Goal: Feedback & Contribution: Leave review/rating

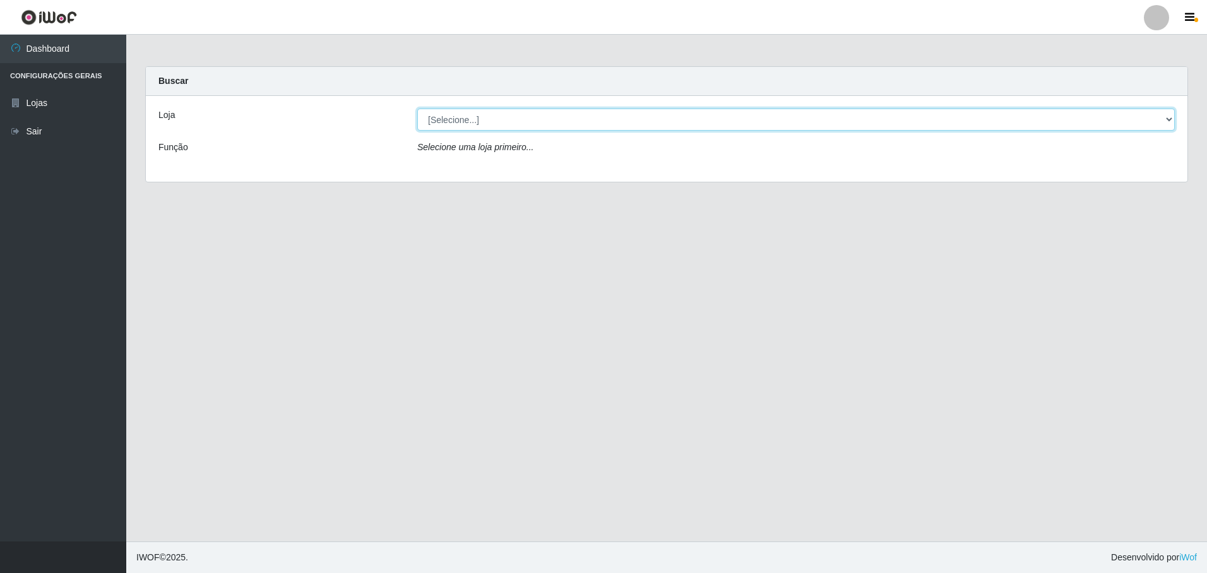
drag, startPoint x: 548, startPoint y: 116, endPoint x: 536, endPoint y: 129, distance: 17.9
click at [542, 126] on select "[Selecione...] Extrabom - Loja 05 [GEOGRAPHIC_DATA]" at bounding box center [795, 120] width 757 height 22
select select "494"
click at [417, 109] on select "[Selecione...] Extrabom - Loja 05 [GEOGRAPHIC_DATA]" at bounding box center [795, 120] width 757 height 22
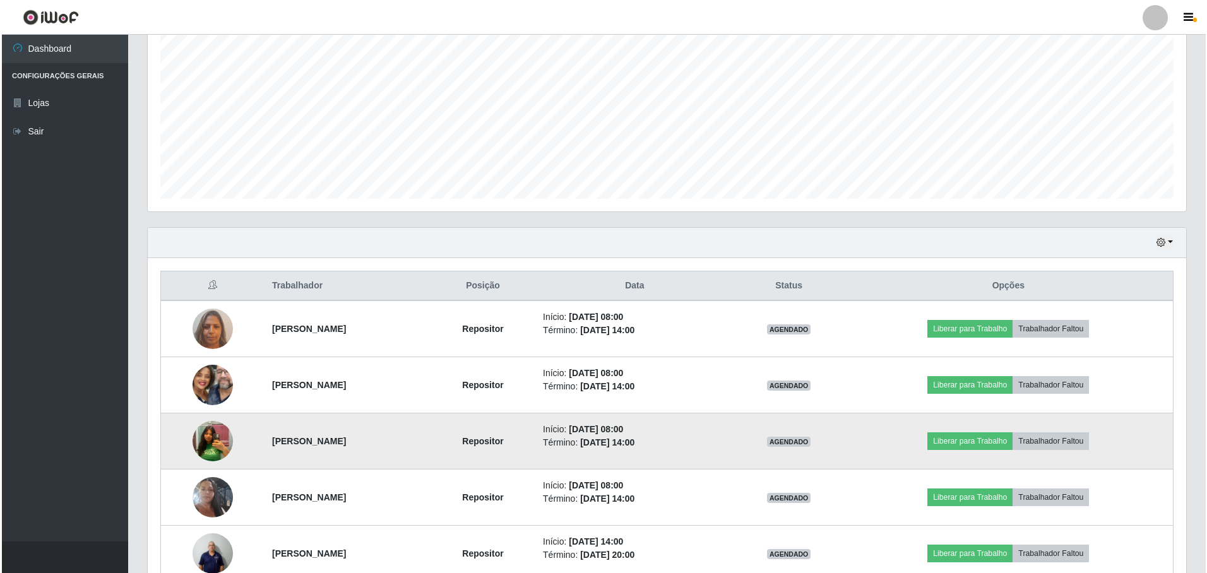
scroll to position [321, 0]
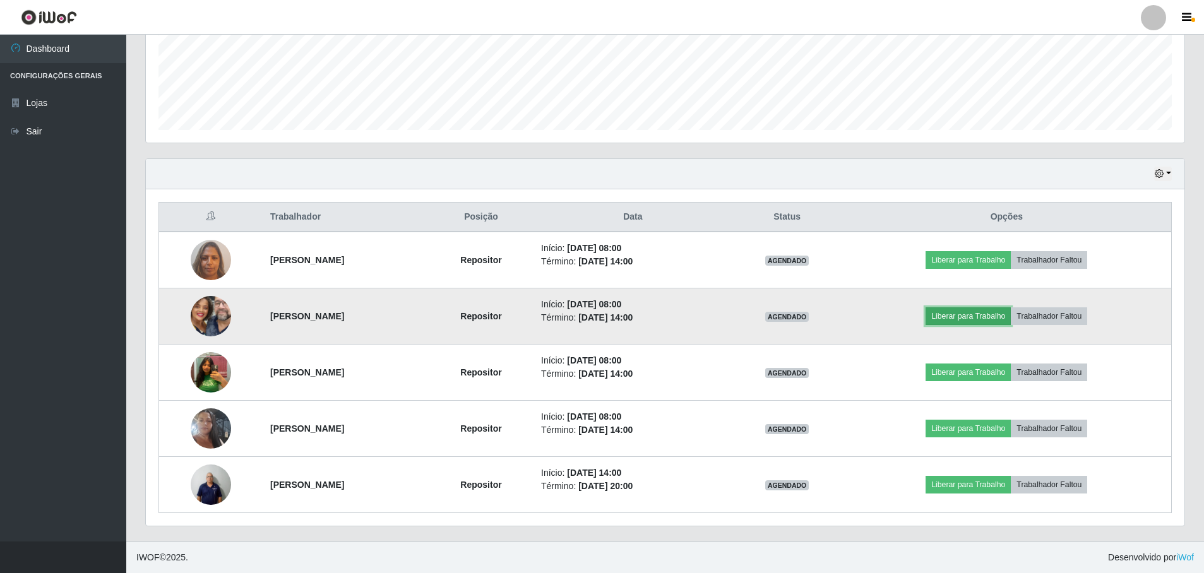
click at [967, 317] on button "Liberar para Trabalho" at bounding box center [967, 316] width 85 height 18
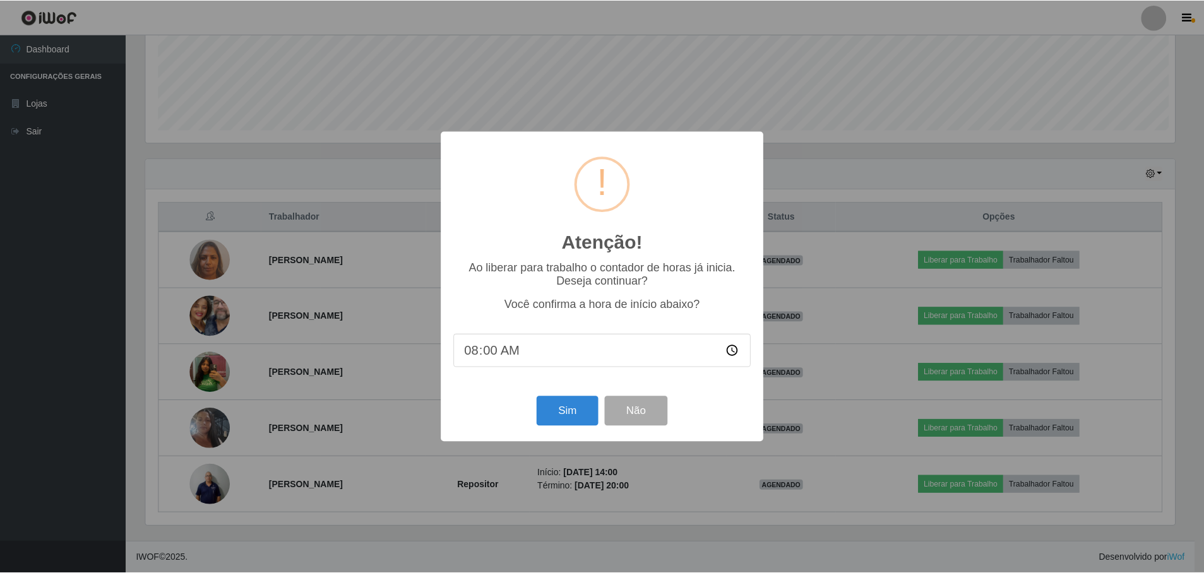
scroll to position [262, 1032]
click at [559, 414] on button "Sim" at bounding box center [568, 411] width 61 height 30
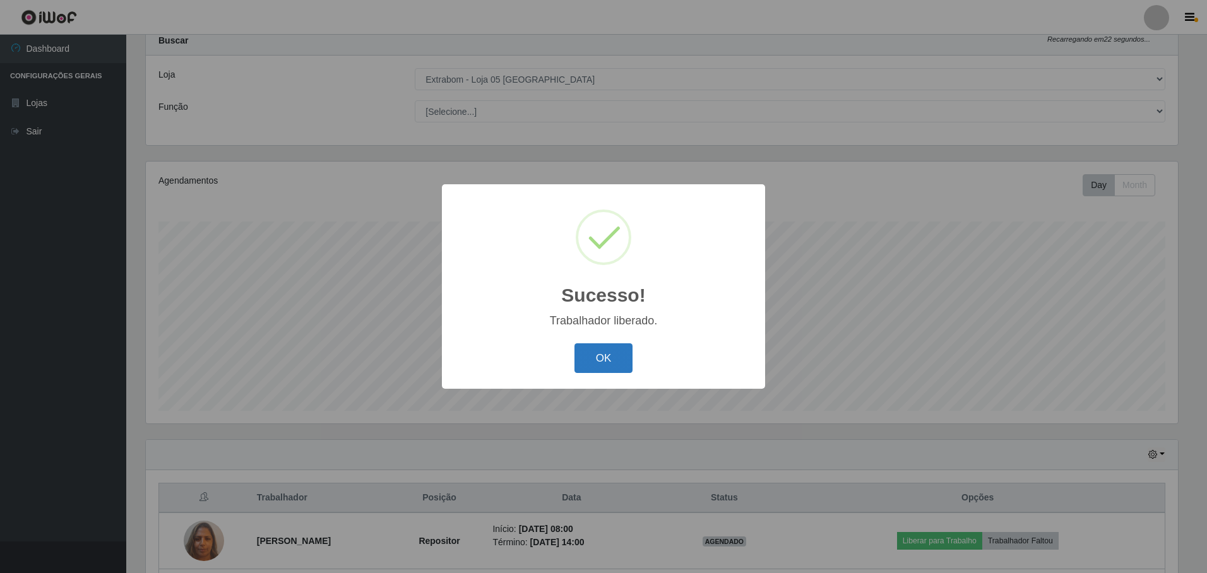
click at [619, 350] on button "OK" at bounding box center [603, 358] width 59 height 30
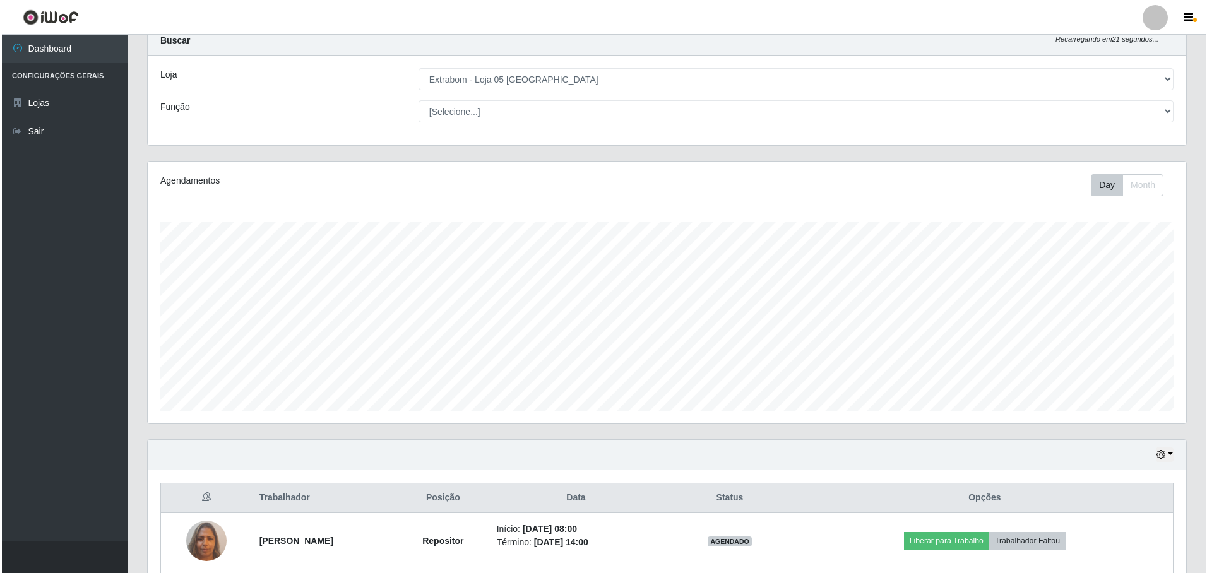
scroll to position [230, 0]
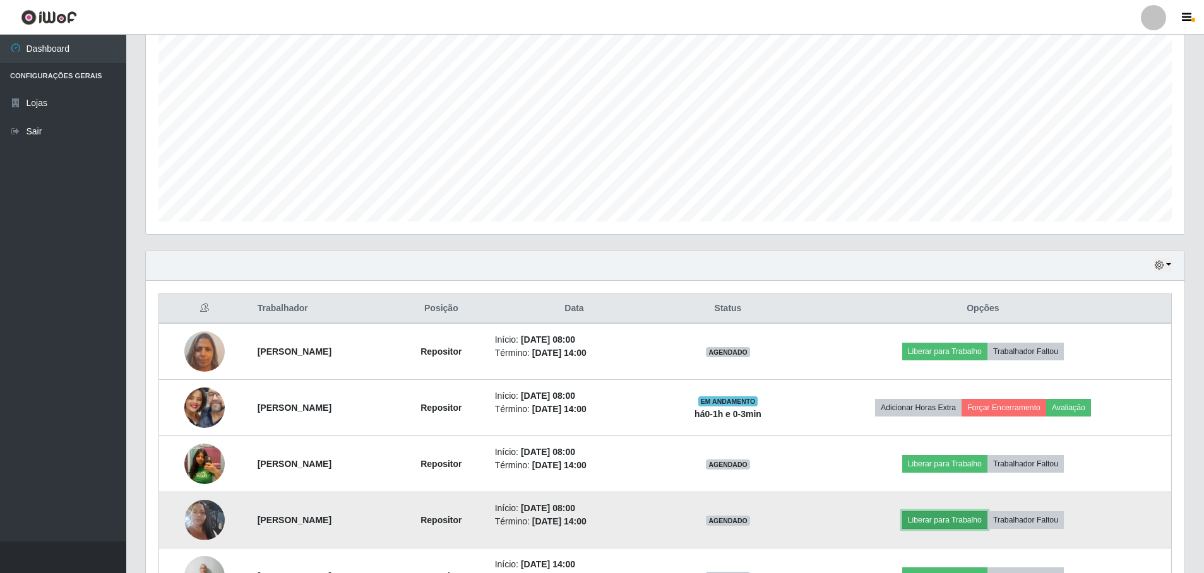
click at [987, 520] on button "Liberar para Trabalho" at bounding box center [944, 520] width 85 height 18
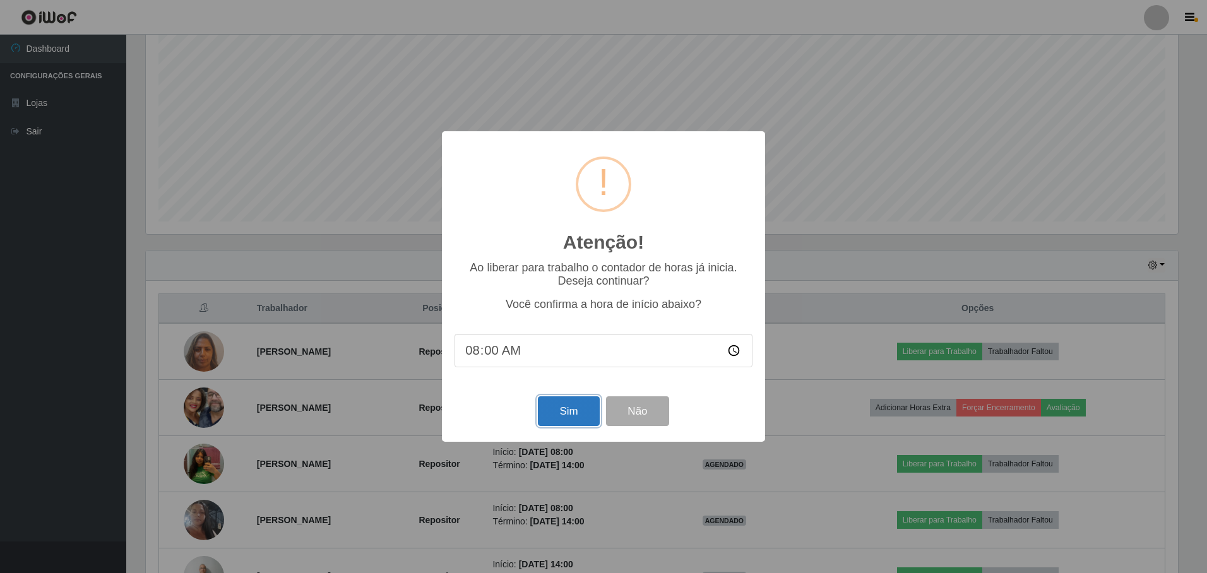
click at [542, 417] on button "Sim" at bounding box center [568, 411] width 61 height 30
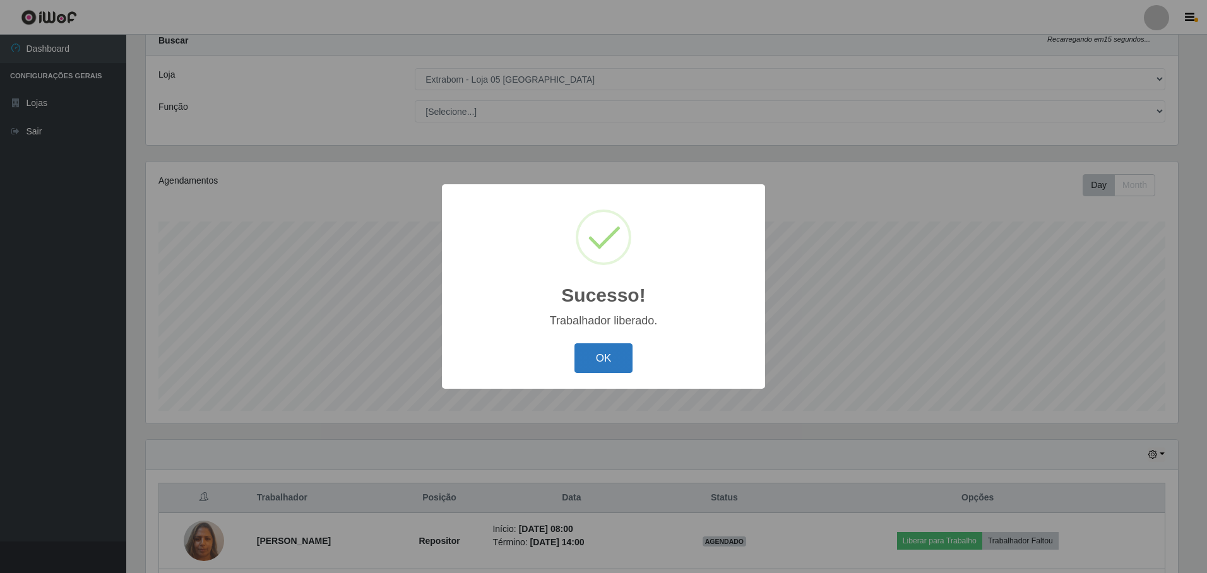
click at [621, 356] on button "OK" at bounding box center [603, 358] width 59 height 30
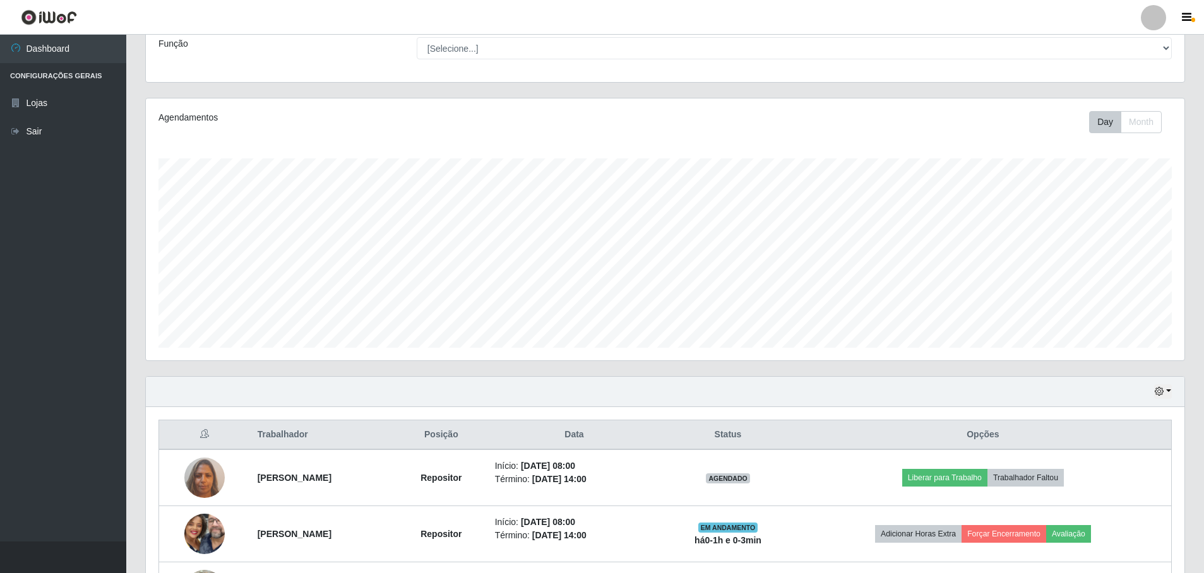
scroll to position [167, 0]
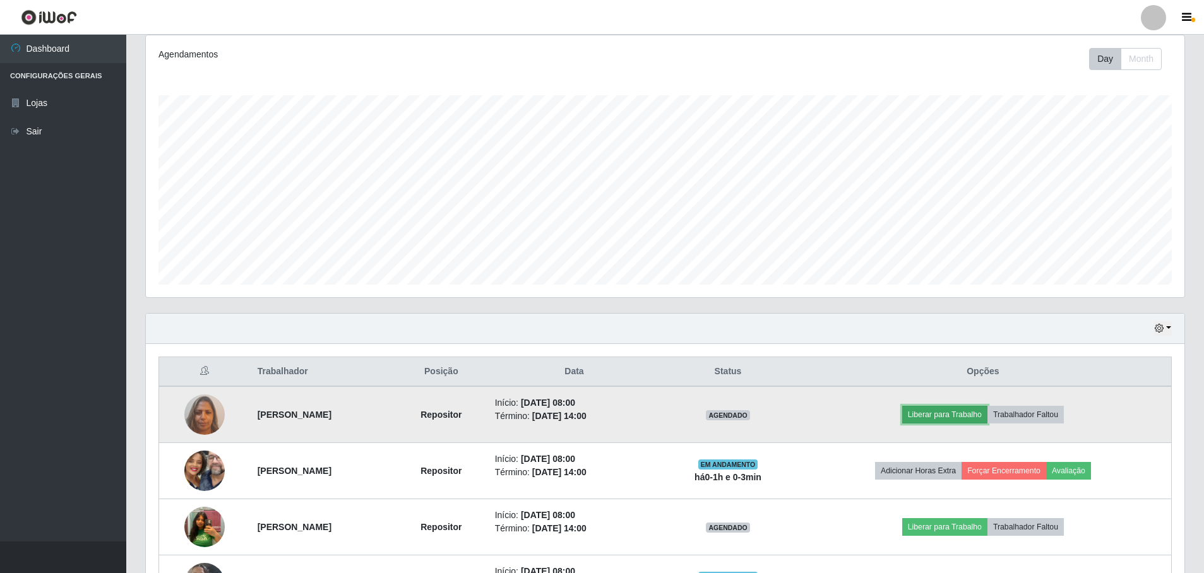
click at [987, 416] on button "Liberar para Trabalho" at bounding box center [944, 415] width 85 height 18
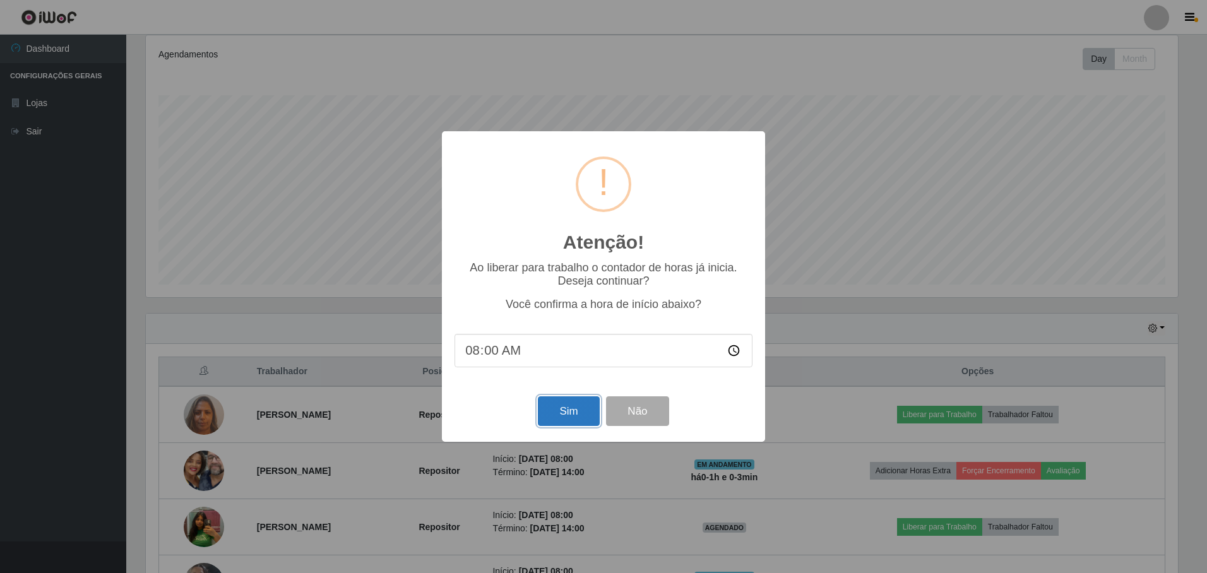
click at [554, 420] on button "Sim" at bounding box center [568, 411] width 61 height 30
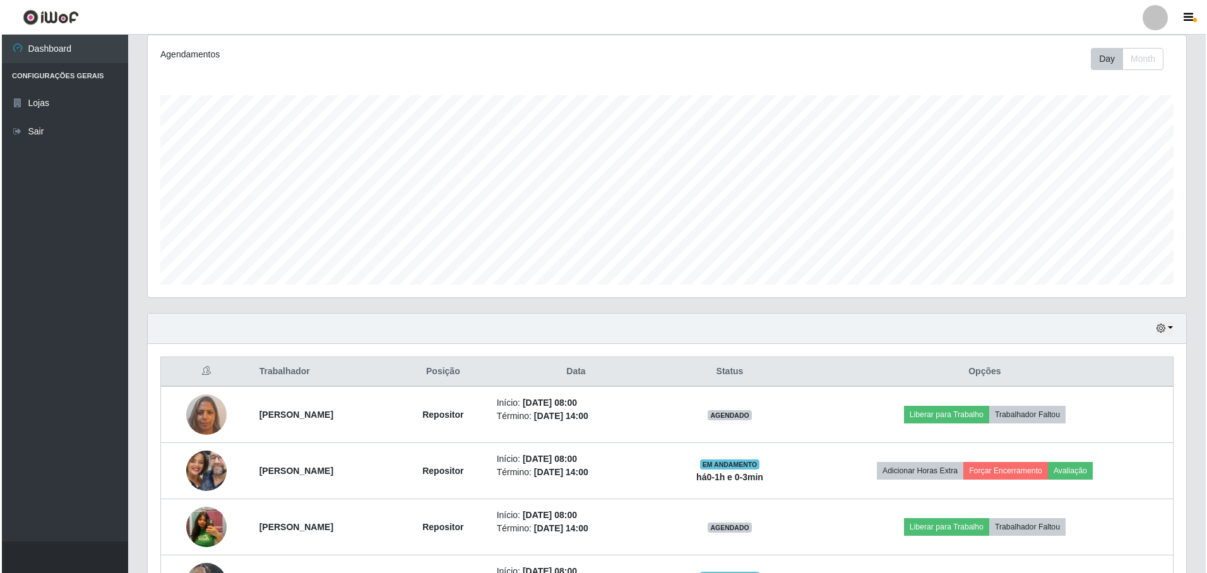
scroll to position [0, 0]
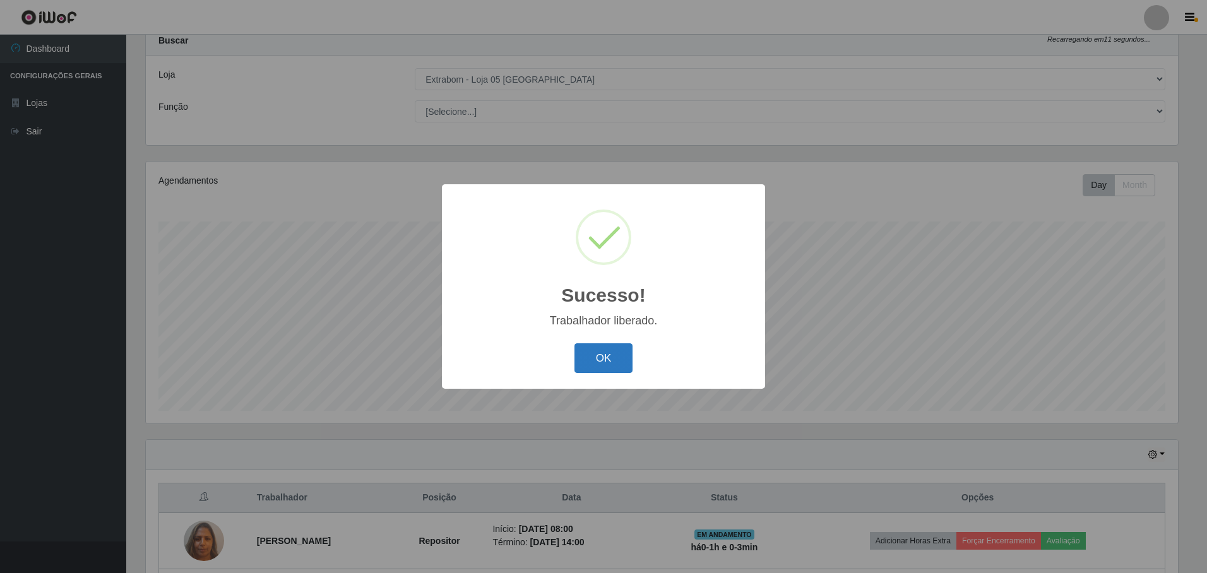
click at [591, 360] on button "OK" at bounding box center [603, 358] width 59 height 30
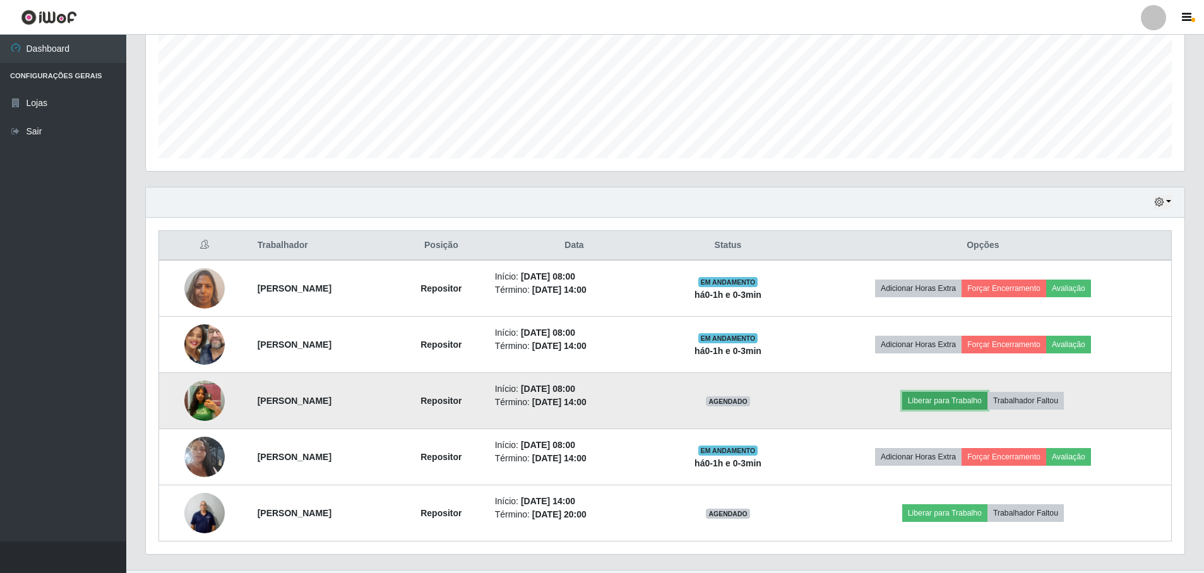
click at [940, 403] on button "Liberar para Trabalho" at bounding box center [944, 401] width 85 height 18
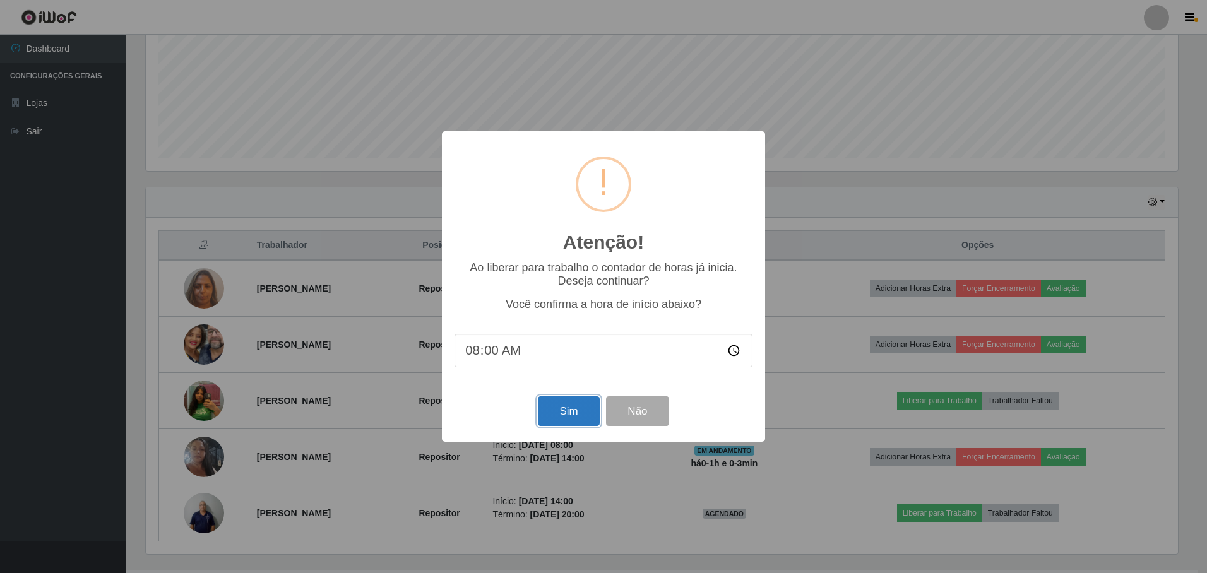
click at [566, 404] on button "Sim" at bounding box center [568, 411] width 61 height 30
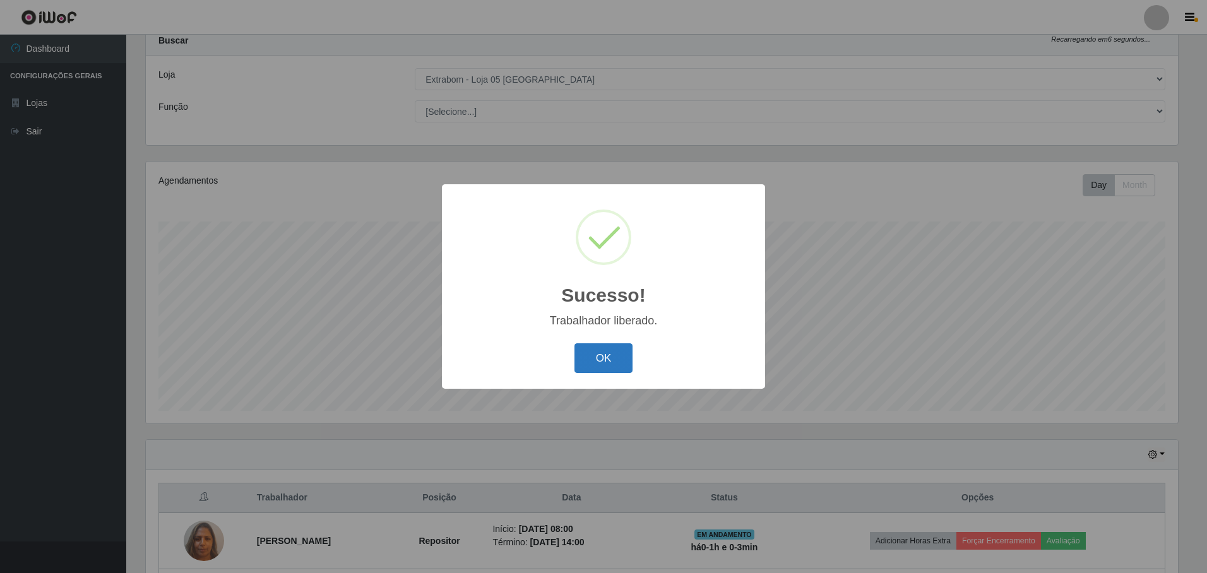
click at [609, 370] on button "OK" at bounding box center [603, 358] width 59 height 30
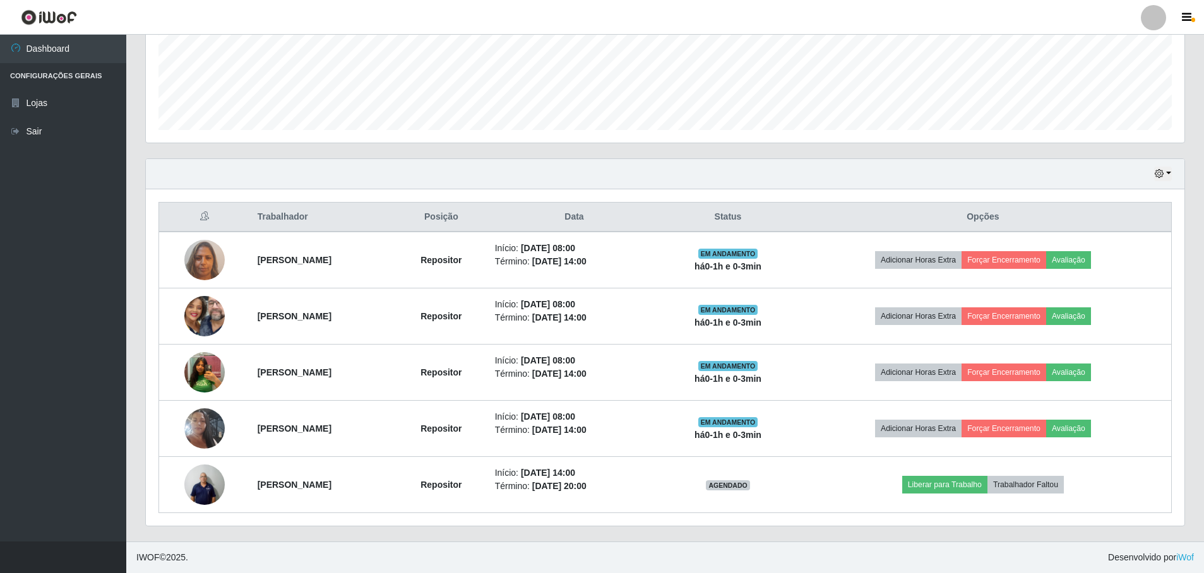
click at [304, 161] on div "Hoje 1 dia 3 dias 1 Semana Não encerrados" at bounding box center [665, 174] width 1038 height 30
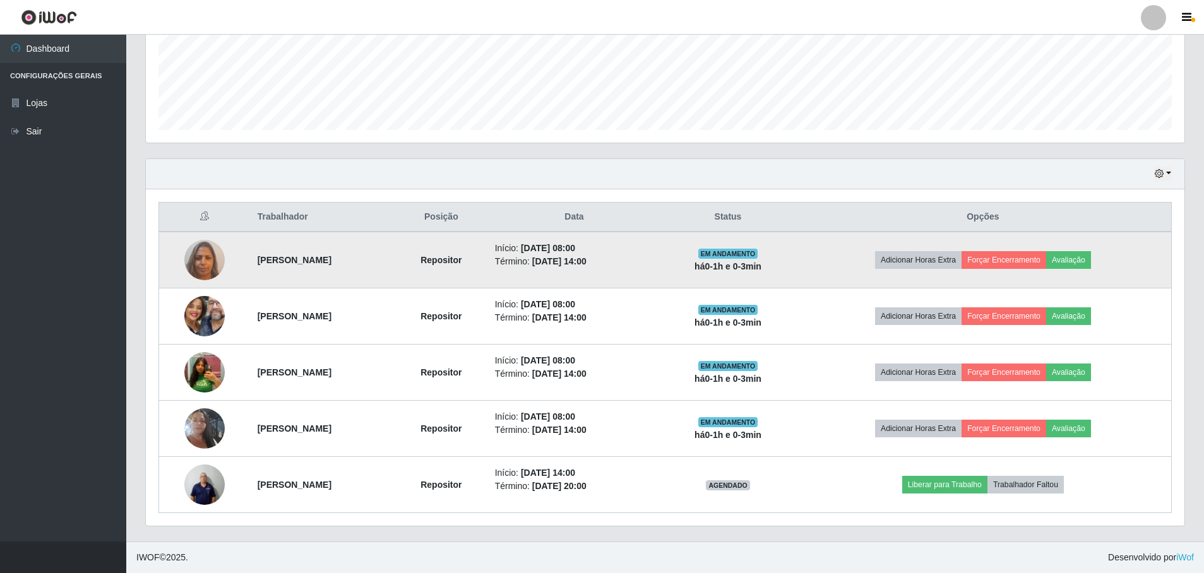
click at [1081, 249] on td "Adicionar Horas Extra Forçar Encerramento Avaliação" at bounding box center [983, 260] width 377 height 57
click at [1090, 255] on button "Avaliação" at bounding box center [1068, 260] width 45 height 18
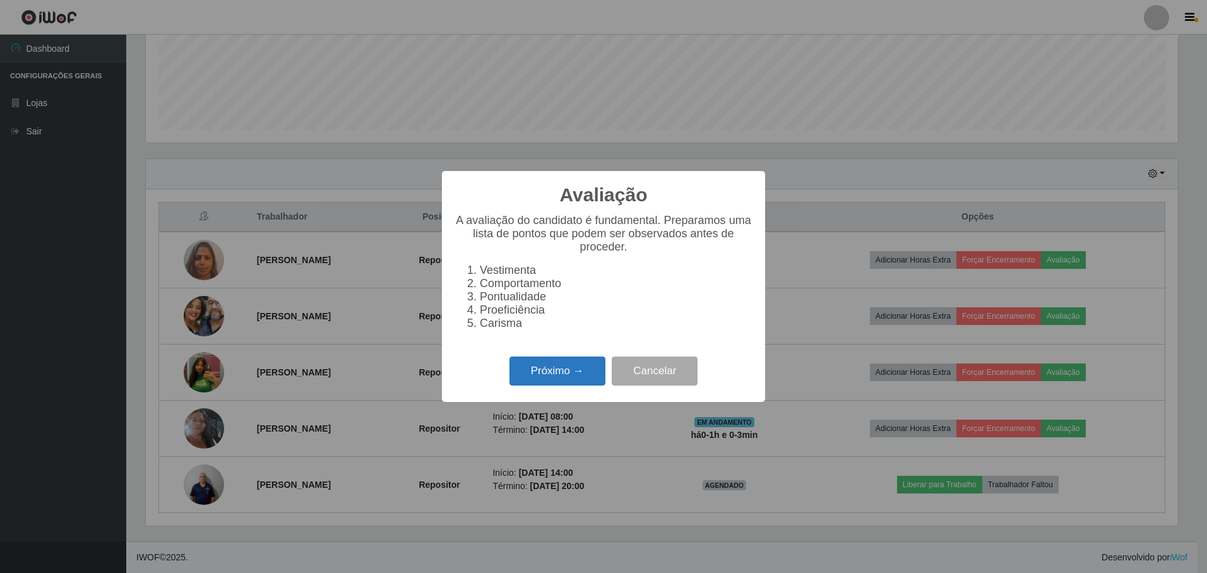
click at [541, 378] on button "Próximo →" at bounding box center [557, 372] width 96 height 30
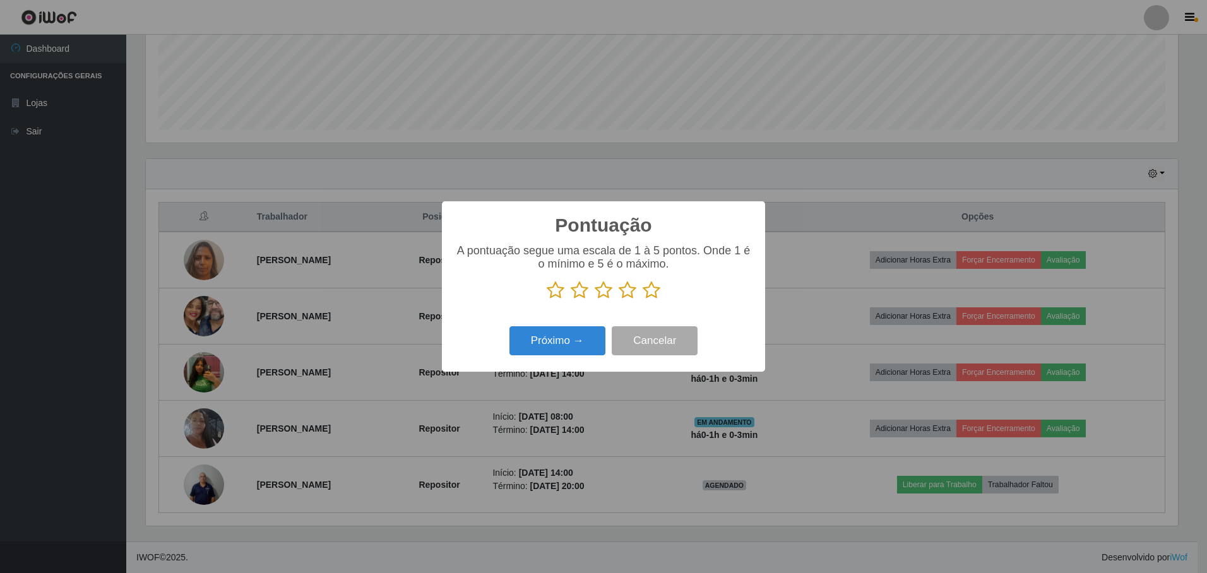
click at [650, 293] on icon at bounding box center [652, 290] width 18 height 19
click at [643, 300] on input "radio" at bounding box center [643, 300] width 0 height 0
click at [574, 348] on button "Próximo →" at bounding box center [557, 341] width 96 height 30
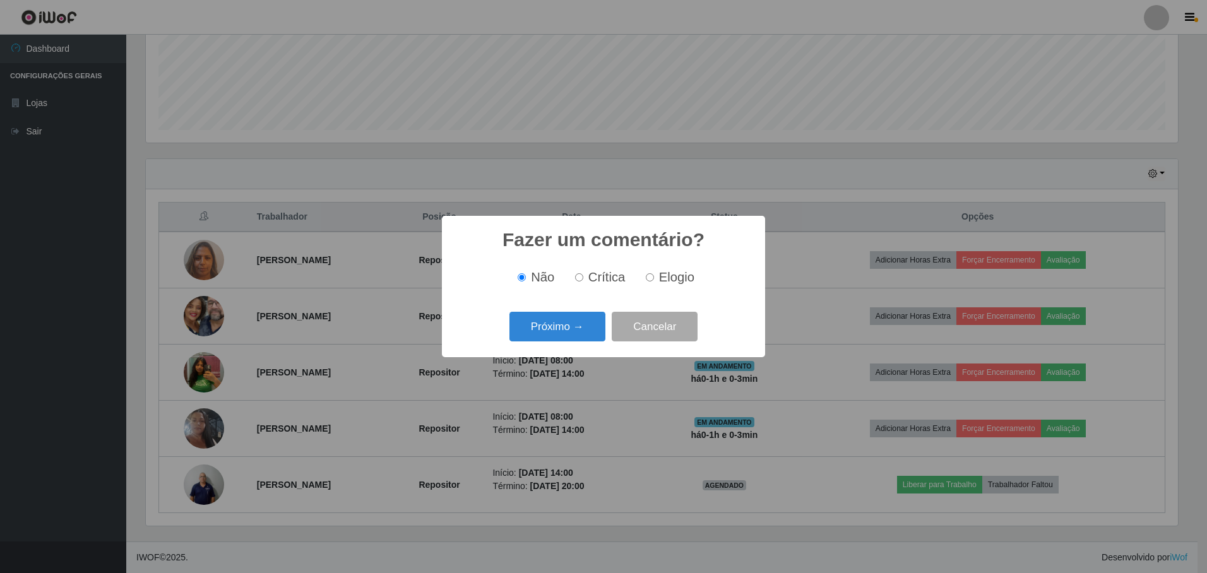
click at [653, 276] on input "Elogio" at bounding box center [650, 277] width 8 height 8
radio input "true"
click at [541, 341] on button "Próximo →" at bounding box center [557, 327] width 96 height 30
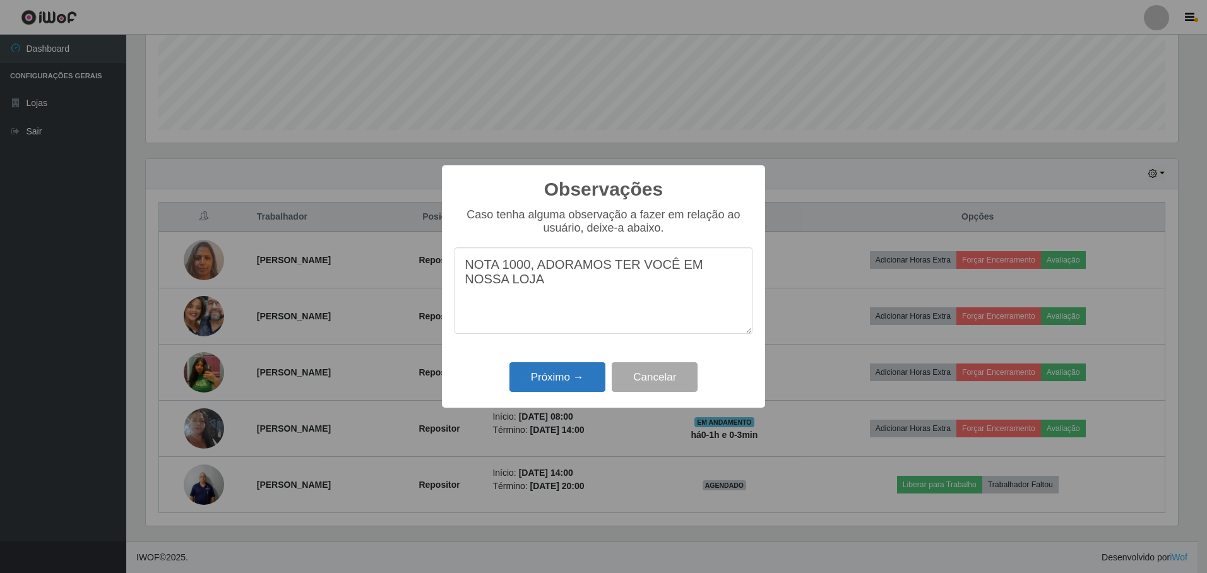
type textarea "NOTA 1000, ADORAMOS TER VOCÊ EM NOSSA LOJA"
click at [562, 383] on button "Próximo →" at bounding box center [557, 377] width 96 height 30
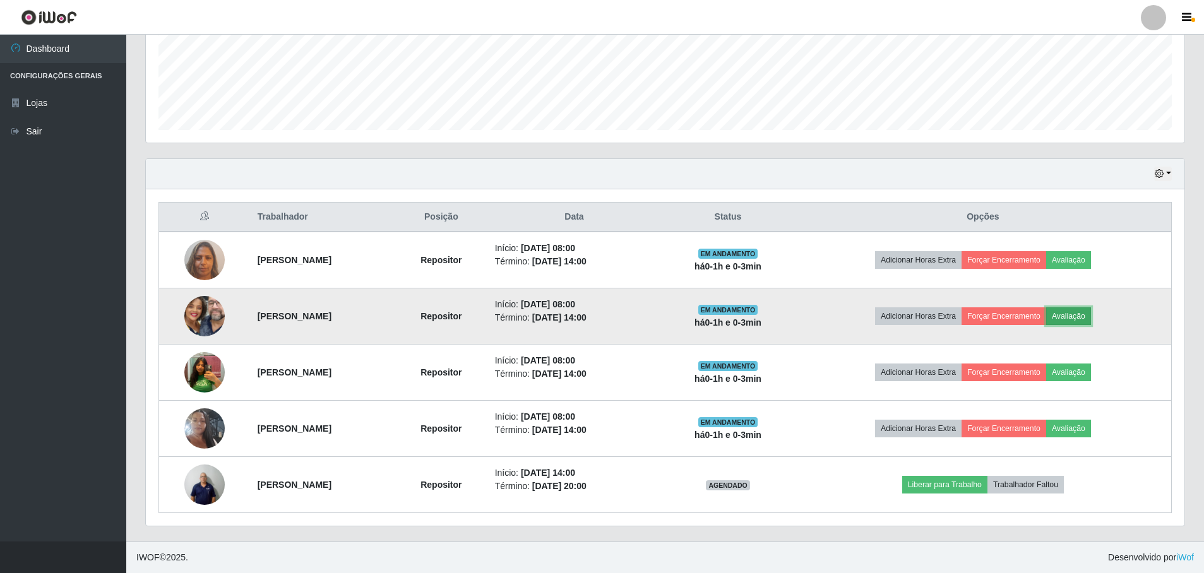
click at [1091, 315] on button "Avaliação" at bounding box center [1068, 316] width 45 height 18
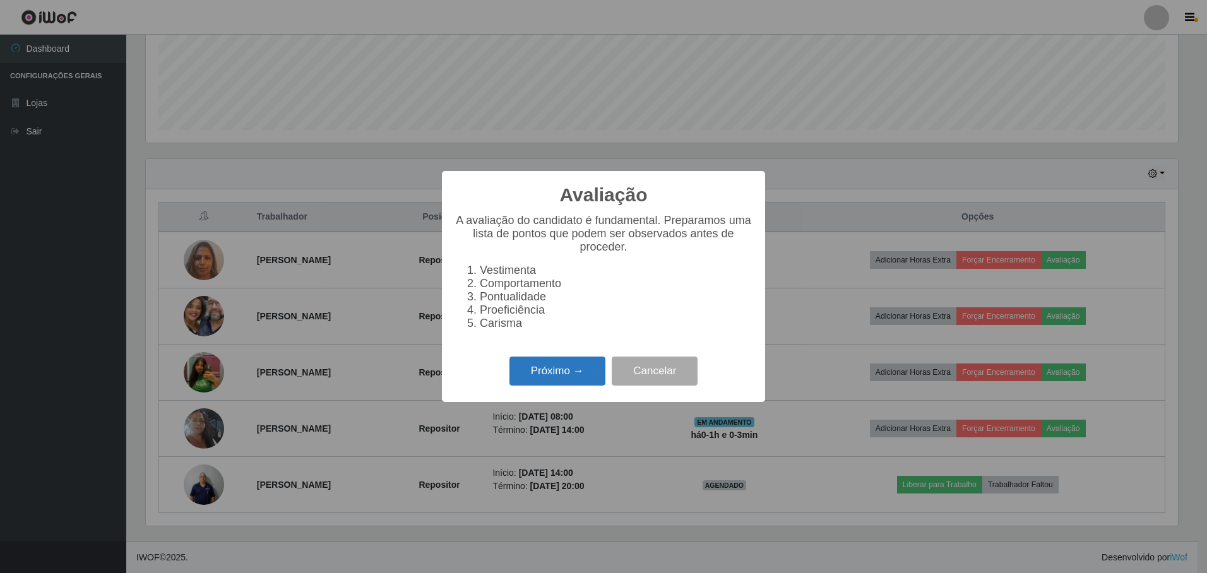
drag, startPoint x: 584, startPoint y: 373, endPoint x: 586, endPoint y: 380, distance: 7.2
click at [586, 380] on button "Próximo →" at bounding box center [557, 372] width 96 height 30
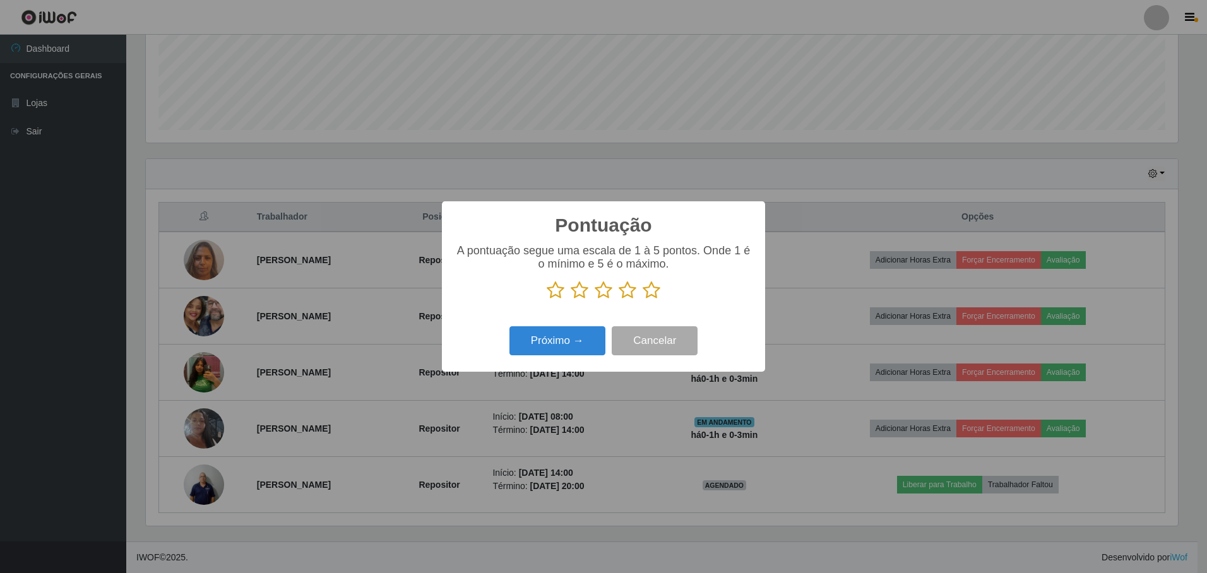
click at [654, 287] on icon at bounding box center [652, 290] width 18 height 19
click at [643, 300] on input "radio" at bounding box center [643, 300] width 0 height 0
click at [569, 342] on button "Próximo →" at bounding box center [557, 341] width 96 height 30
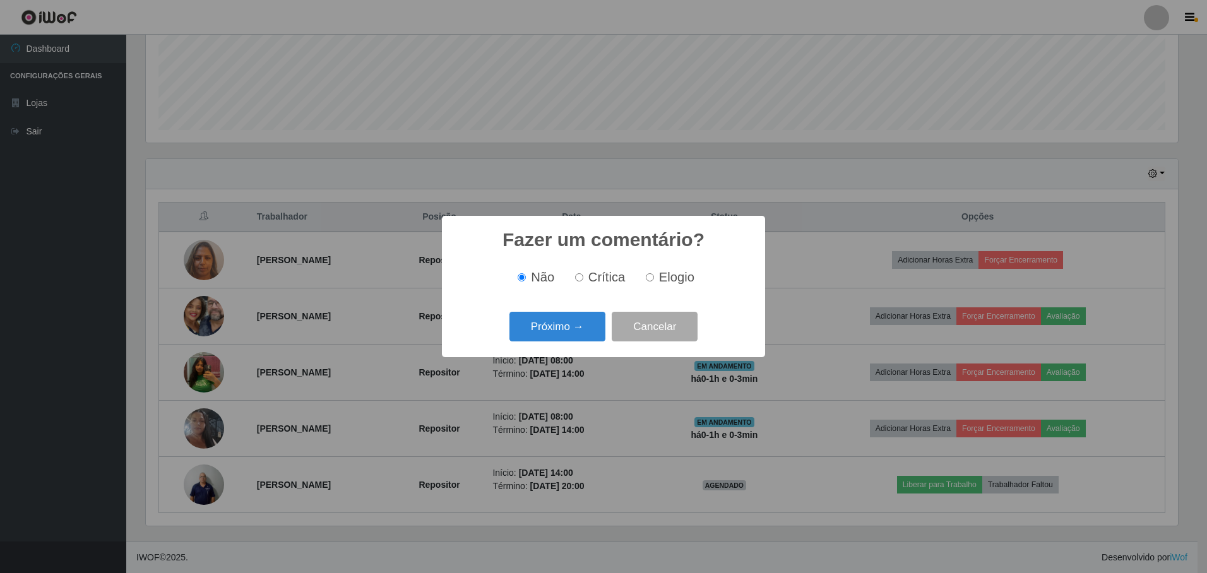
click at [647, 276] on input "Elogio" at bounding box center [650, 277] width 8 height 8
radio input "true"
click at [554, 331] on button "Próximo →" at bounding box center [557, 327] width 96 height 30
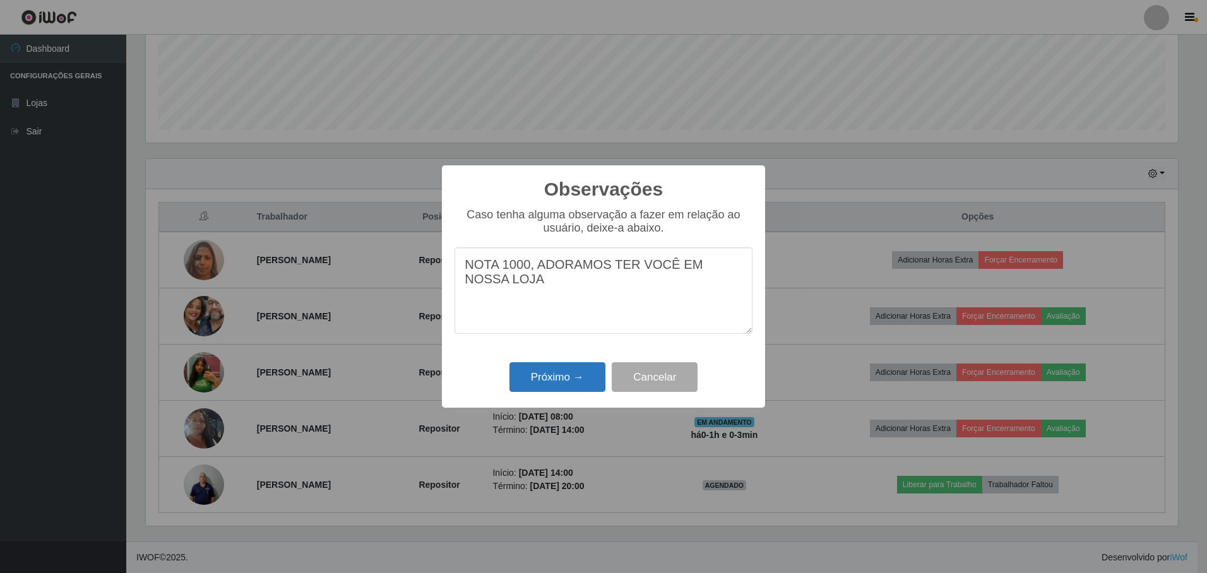
type textarea "NOTA 1000, ADORAMOS TER VOCÊ EM NOSSA LOJA"
click at [563, 377] on button "Próximo →" at bounding box center [557, 377] width 96 height 30
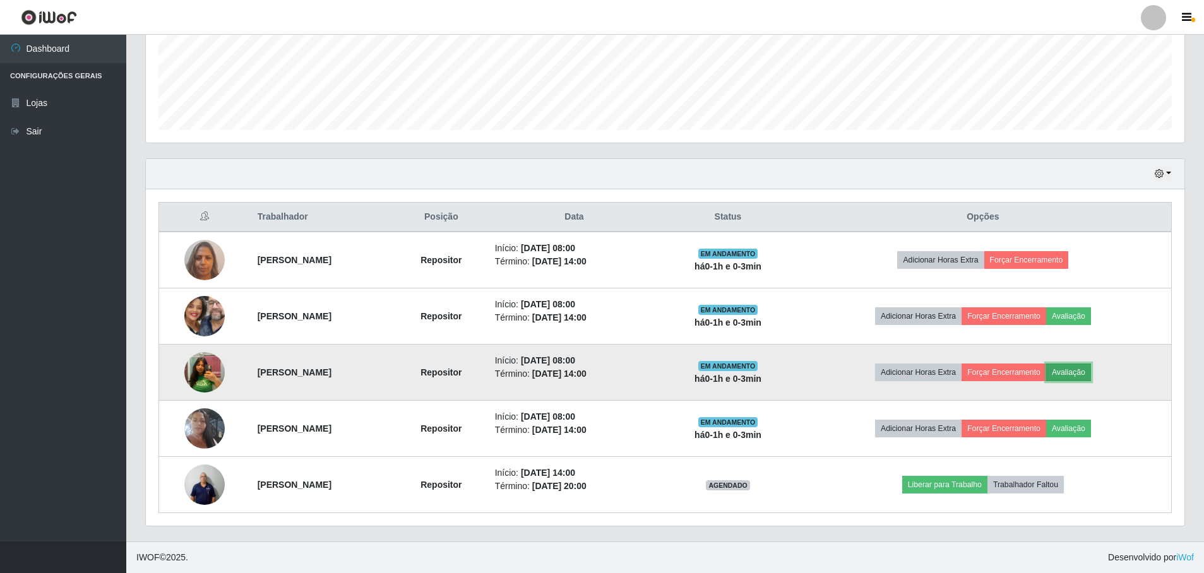
click at [1091, 374] on button "Avaliação" at bounding box center [1068, 373] width 45 height 18
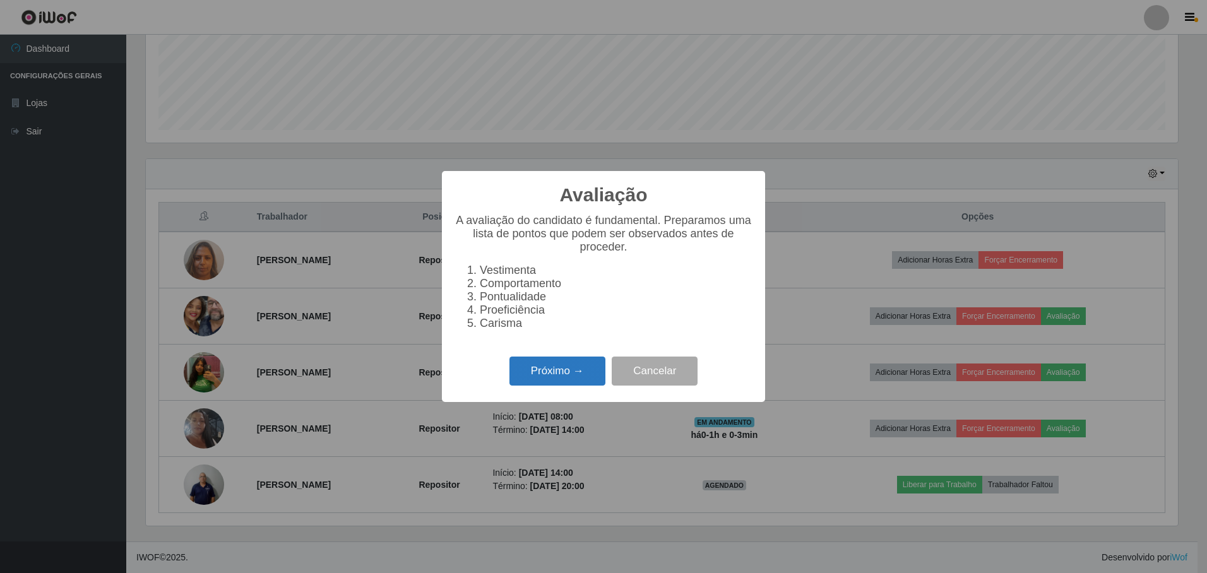
click at [545, 381] on button "Próximo →" at bounding box center [557, 372] width 96 height 30
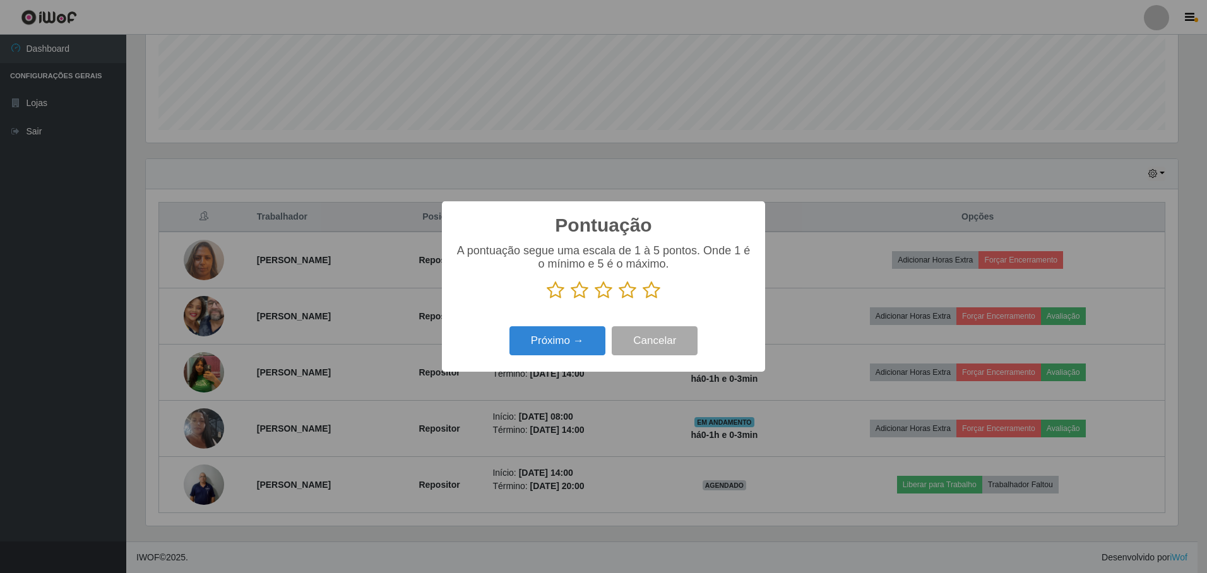
click at [648, 292] on icon at bounding box center [652, 290] width 18 height 19
click at [643, 300] on input "radio" at bounding box center [643, 300] width 0 height 0
click at [578, 333] on button "Próximo →" at bounding box center [557, 341] width 96 height 30
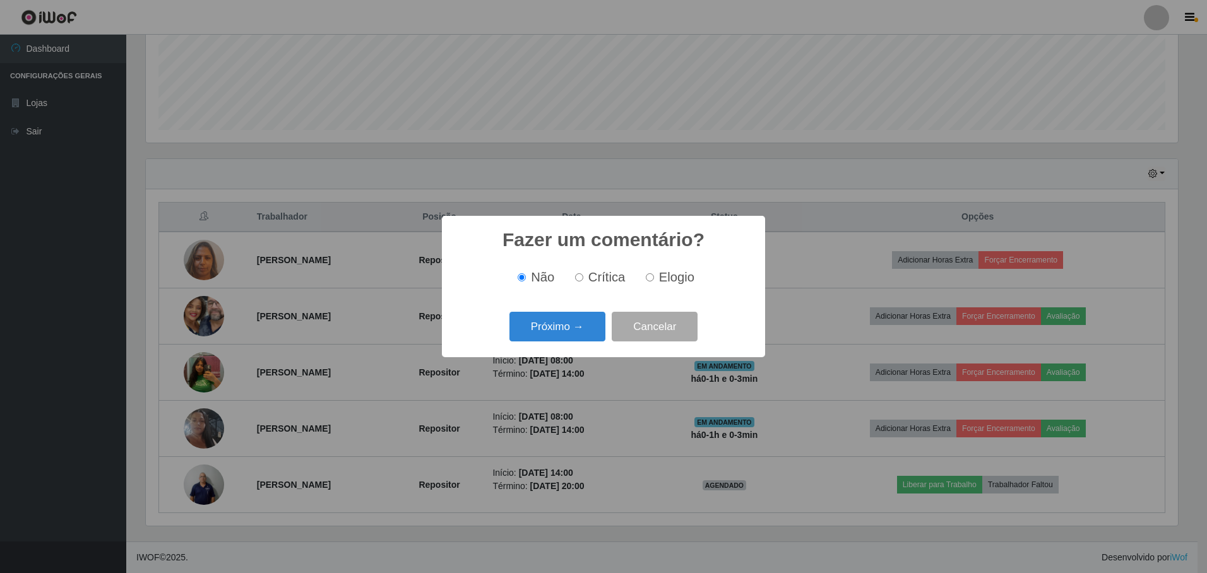
click at [659, 280] on span "Elogio" at bounding box center [676, 277] width 35 height 14
click at [654, 280] on input "Elogio" at bounding box center [650, 277] width 8 height 8
radio input "true"
click at [581, 327] on button "Próximo →" at bounding box center [557, 327] width 96 height 30
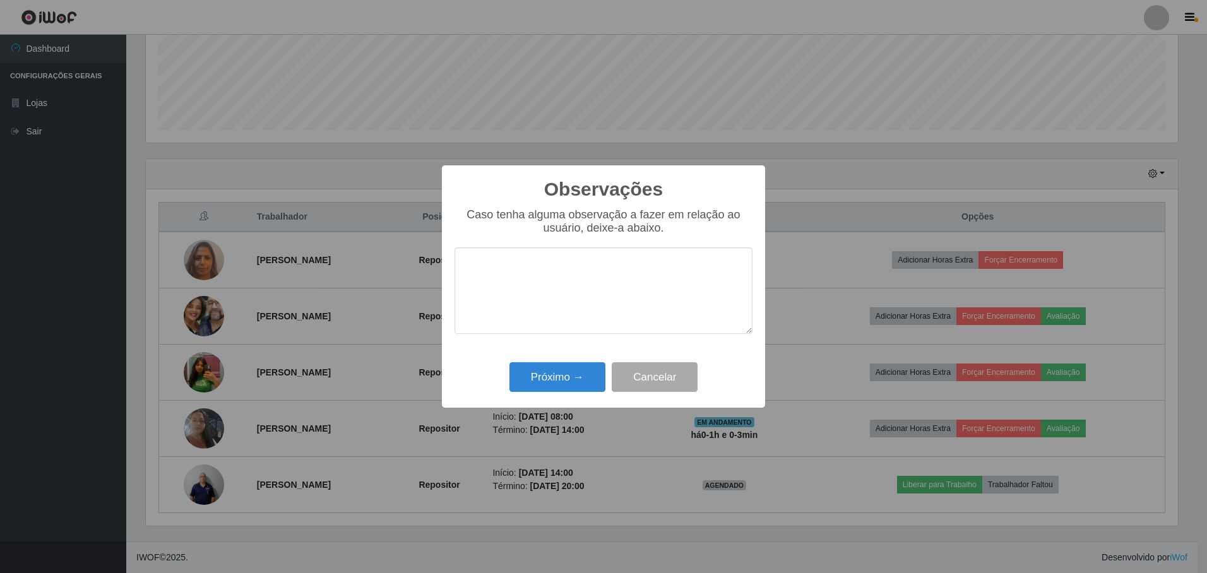
click at [576, 299] on textarea at bounding box center [603, 290] width 298 height 86
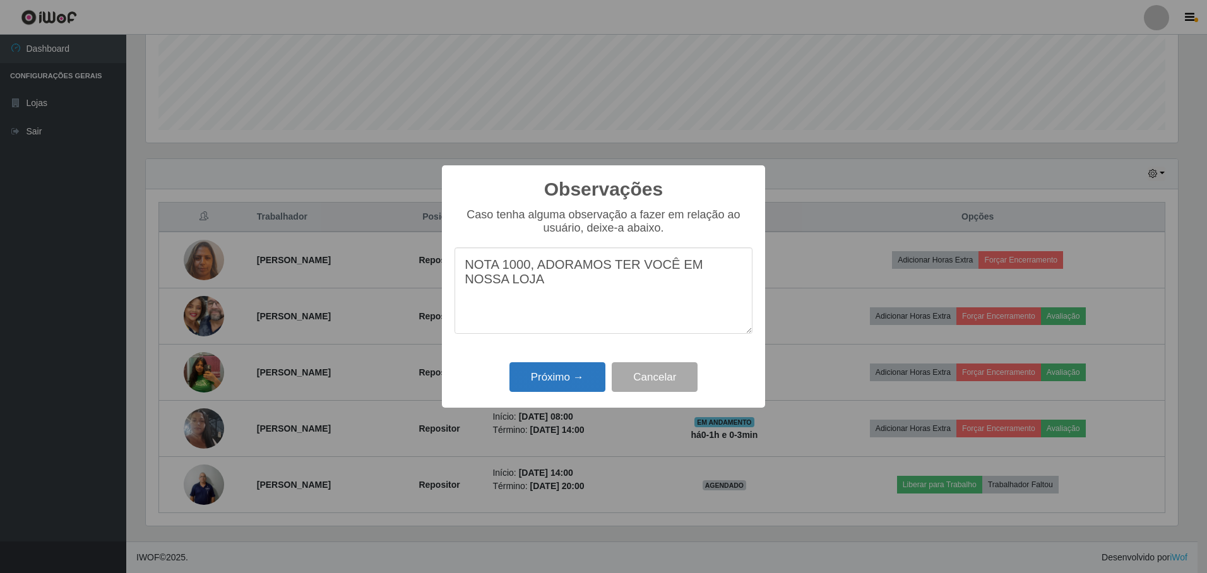
type textarea "NOTA 1000, ADORAMOS TER VOCÊ EM NOSSA LOJA"
click at [566, 385] on button "Próximo →" at bounding box center [557, 377] width 96 height 30
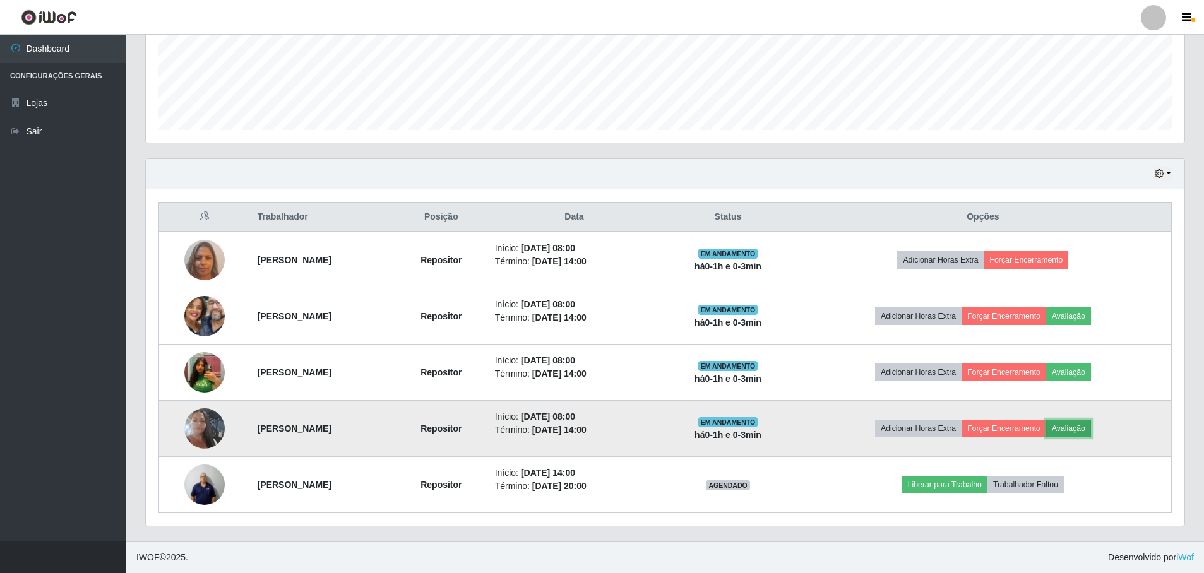
click at [1091, 426] on button "Avaliação" at bounding box center [1068, 429] width 45 height 18
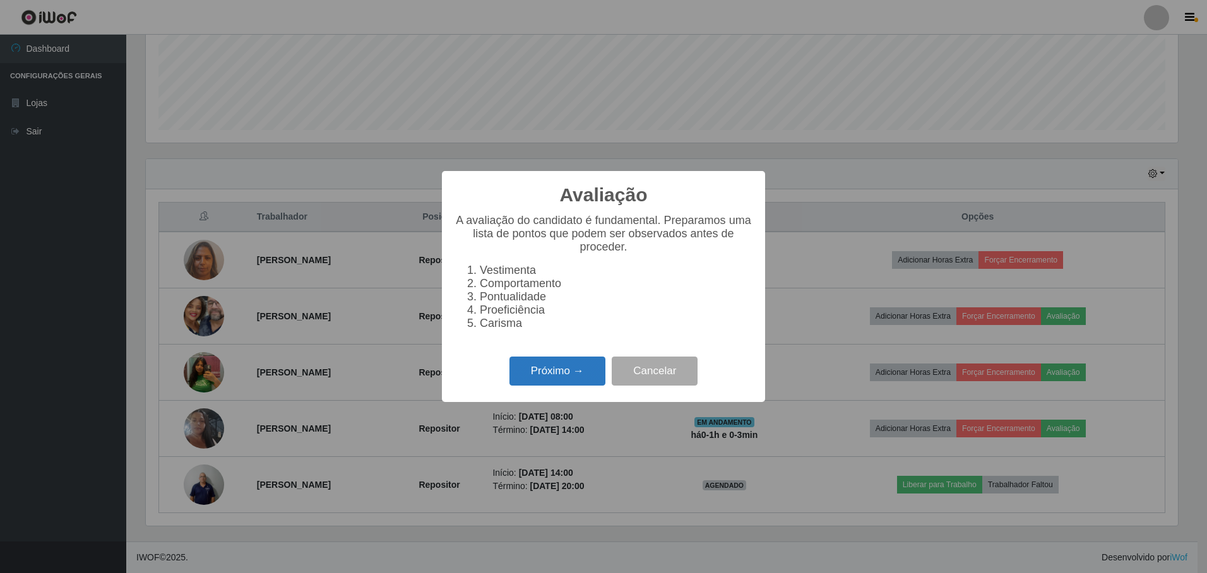
click at [523, 366] on button "Próximo →" at bounding box center [557, 372] width 96 height 30
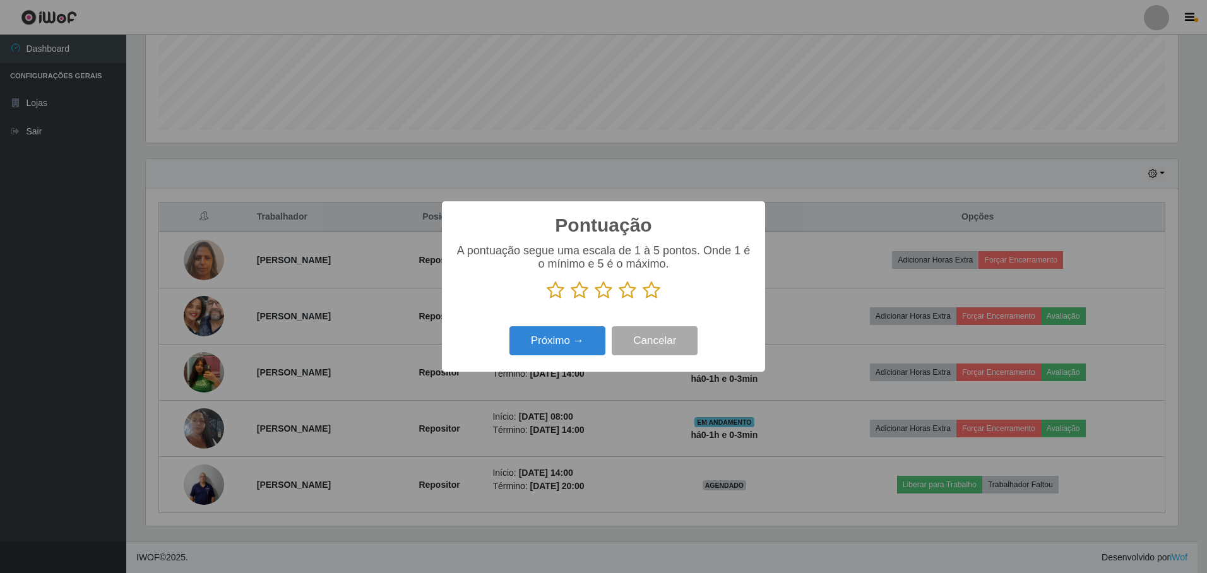
click at [648, 293] on icon at bounding box center [652, 290] width 18 height 19
click at [643, 300] on input "radio" at bounding box center [643, 300] width 0 height 0
click at [574, 350] on button "Próximo →" at bounding box center [557, 341] width 96 height 30
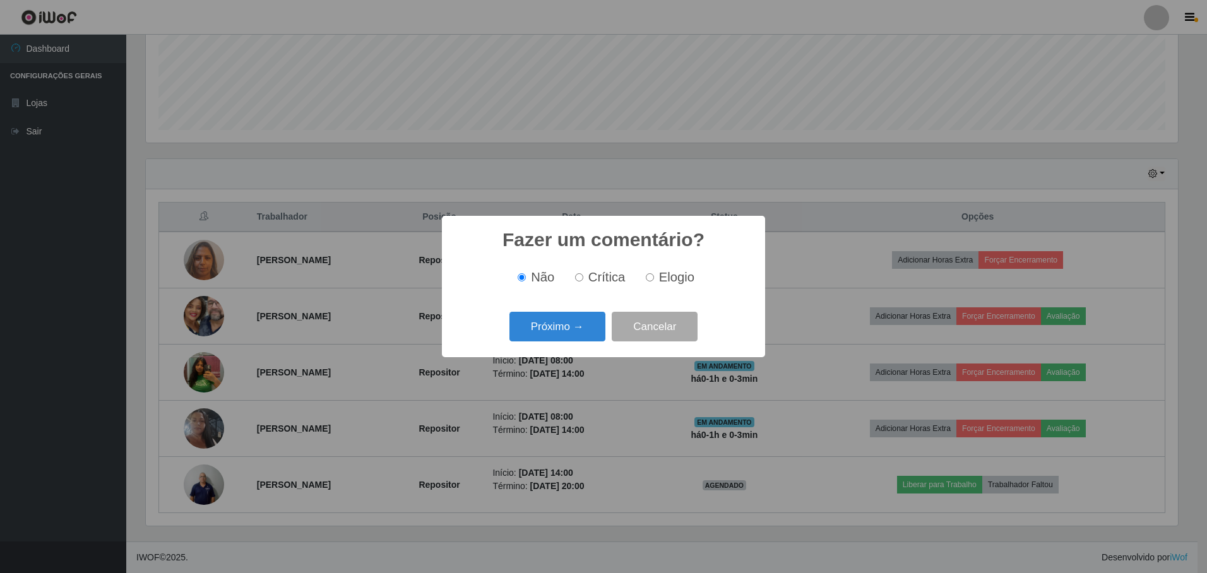
click at [655, 279] on label "Elogio" at bounding box center [668, 277] width 54 height 15
click at [654, 279] on input "Elogio" at bounding box center [650, 277] width 8 height 8
radio input "true"
click at [567, 326] on button "Próximo →" at bounding box center [557, 327] width 96 height 30
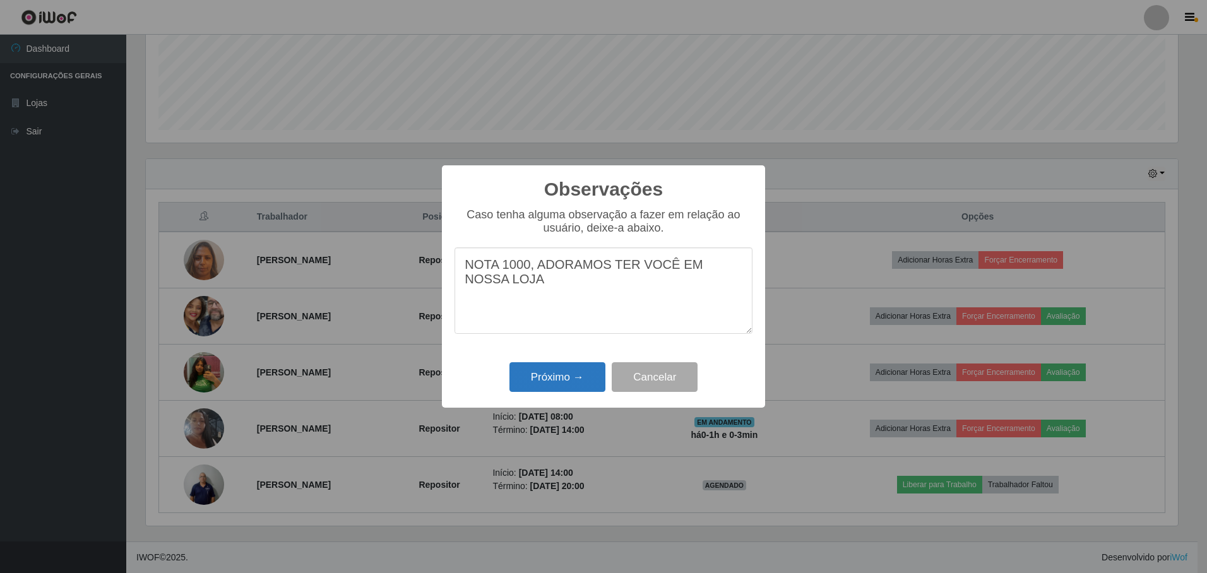
type textarea "NOTA 1000, ADORAMOS TER VOCÊ EM NOSSA LOJA"
click at [567, 367] on button "Próximo →" at bounding box center [557, 377] width 96 height 30
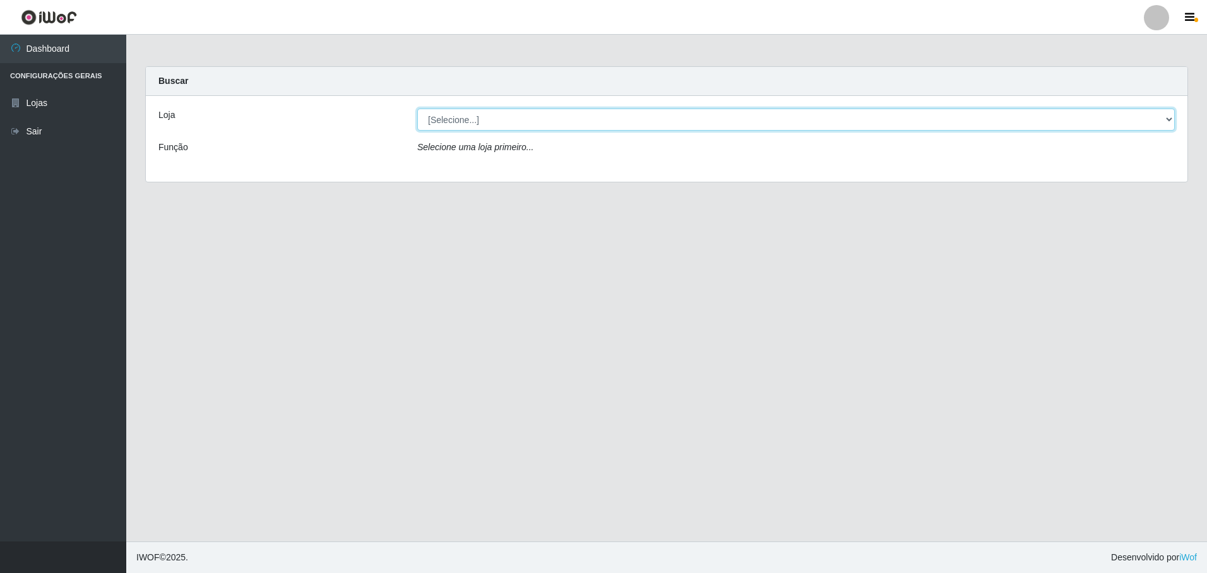
click at [461, 121] on select "[Selecione...] Extrabom - Loja 05 [GEOGRAPHIC_DATA]" at bounding box center [795, 120] width 757 height 22
select select "494"
click at [417, 109] on select "[Selecione...] Extrabom - Loja 05 [GEOGRAPHIC_DATA]" at bounding box center [795, 120] width 757 height 22
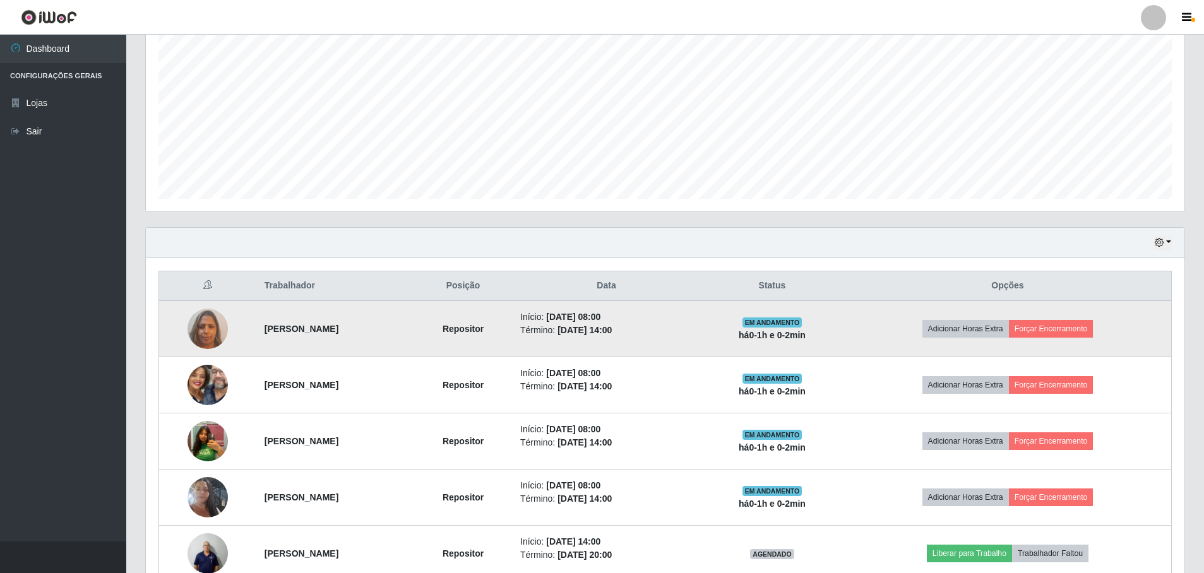
scroll to position [321, 0]
